Goal: Task Accomplishment & Management: Complete application form

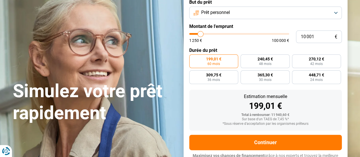
scroll to position [28, 0]
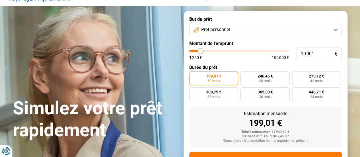
click at [337, 29] on button "Prêt personnel" at bounding box center [265, 30] width 152 height 13
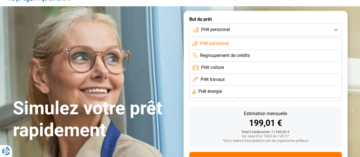
click at [206, 91] on span "Prêt énergie" at bounding box center [210, 91] width 24 height 6
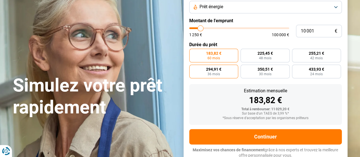
scroll to position [53, 0]
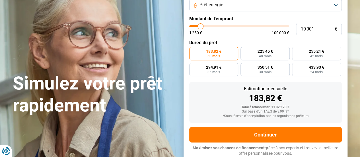
type input "11 250"
type input "11250"
type input "11 750"
type input "11750"
type input "12 000"
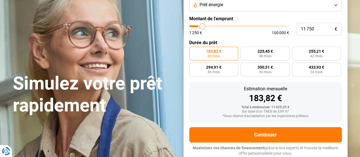
type input "12000"
type input "12 250"
type input "12250"
type input "12 500"
type input "12500"
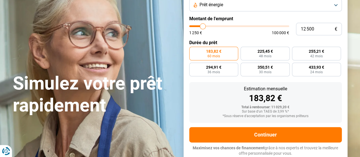
type input "12 750"
type input "12750"
type input "13 000"
type input "13000"
type input "13 250"
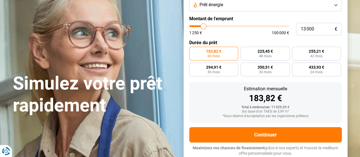
type input "13250"
type input "13 500"
type input "13500"
type input "14 000"
type input "14000"
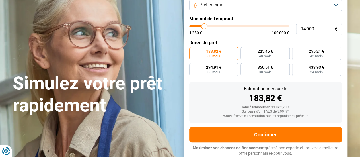
type input "14 250"
type input "14250"
type input "14 500"
type input "14500"
type input "14 750"
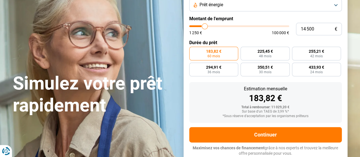
type input "14750"
type input "15 000"
type input "15000"
type input "15 250"
type input "15250"
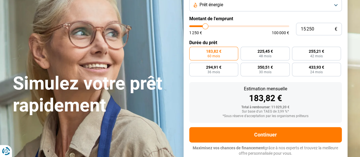
type input "15 500"
type input "15500"
type input "16 000"
type input "16000"
type input "16 250"
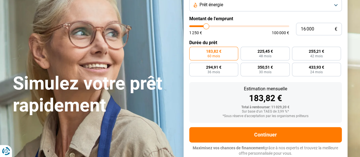
type input "16250"
type input "16 500"
type input "16500"
type input "17 000"
type input "17000"
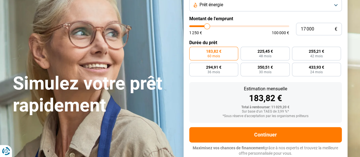
type input "17 250"
type input "17250"
type input "17 500"
type input "17500"
type input "17 750"
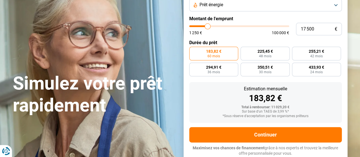
type input "17750"
type input "18 000"
type input "18000"
type input "18 250"
type input "18250"
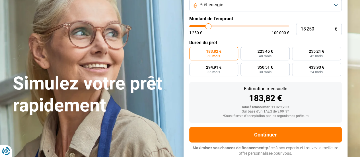
type input "18 500"
type input "18500"
type input "18 750"
type input "18750"
type input "19 250"
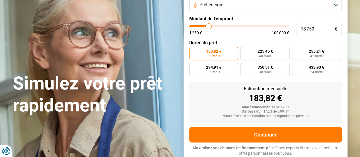
type input "19250"
type input "19 750"
type input "19750"
type input "20 250"
drag, startPoint x: 201, startPoint y: 27, endPoint x: 210, endPoint y: 32, distance: 9.9
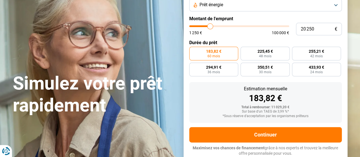
type input "20250"
click at [210, 27] on input "range" at bounding box center [239, 26] width 100 height 2
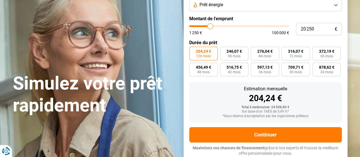
type input "19 750"
type input "19750"
type input "19 500"
type input "19500"
type input "19 250"
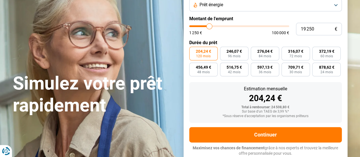
type input "19250"
click at [209, 26] on input "range" at bounding box center [239, 26] width 100 height 2
radio input "true"
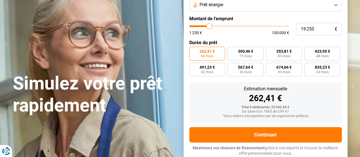
type input "21 500"
type input "21500"
type input "21 750"
type input "21750"
type input "22 000"
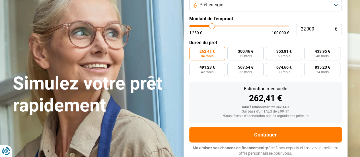
type input "22000"
click at [212, 27] on input "range" at bounding box center [239, 26] width 100 height 2
radio input "false"
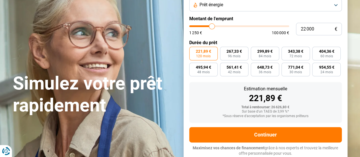
type input "21 250"
type input "21250"
type input "20 750"
type input "20750"
type input "20 500"
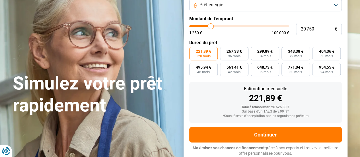
type input "20500"
type input "20 250"
type input "20250"
click at [210, 26] on input "range" at bounding box center [239, 26] width 100 height 2
drag, startPoint x: 325, startPoint y: 29, endPoint x: 306, endPoint y: 32, distance: 19.2
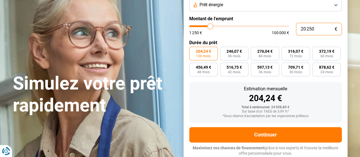
click at [306, 32] on input "20 250" at bounding box center [319, 29] width 46 height 13
type input "200"
type input "1250"
type input "2 000"
type input "2000"
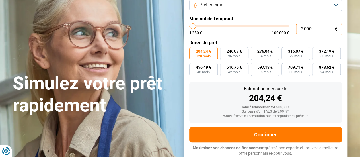
type input "20 000"
type input "20000"
radio input "true"
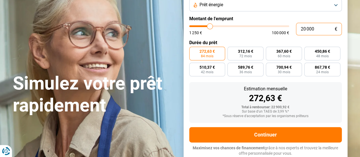
type input "2 000"
type input "2000"
type input "20 001"
type input "20000"
radio input "false"
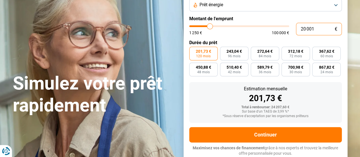
type input "20 001"
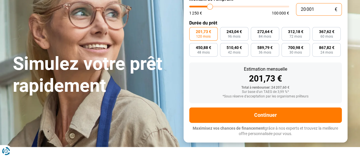
scroll to position [82, 0]
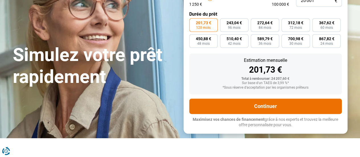
click at [257, 103] on button "Continuer" at bounding box center [265, 105] width 152 height 15
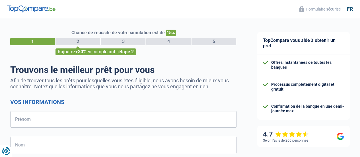
select select "32"
